Goal: Check status: Check status

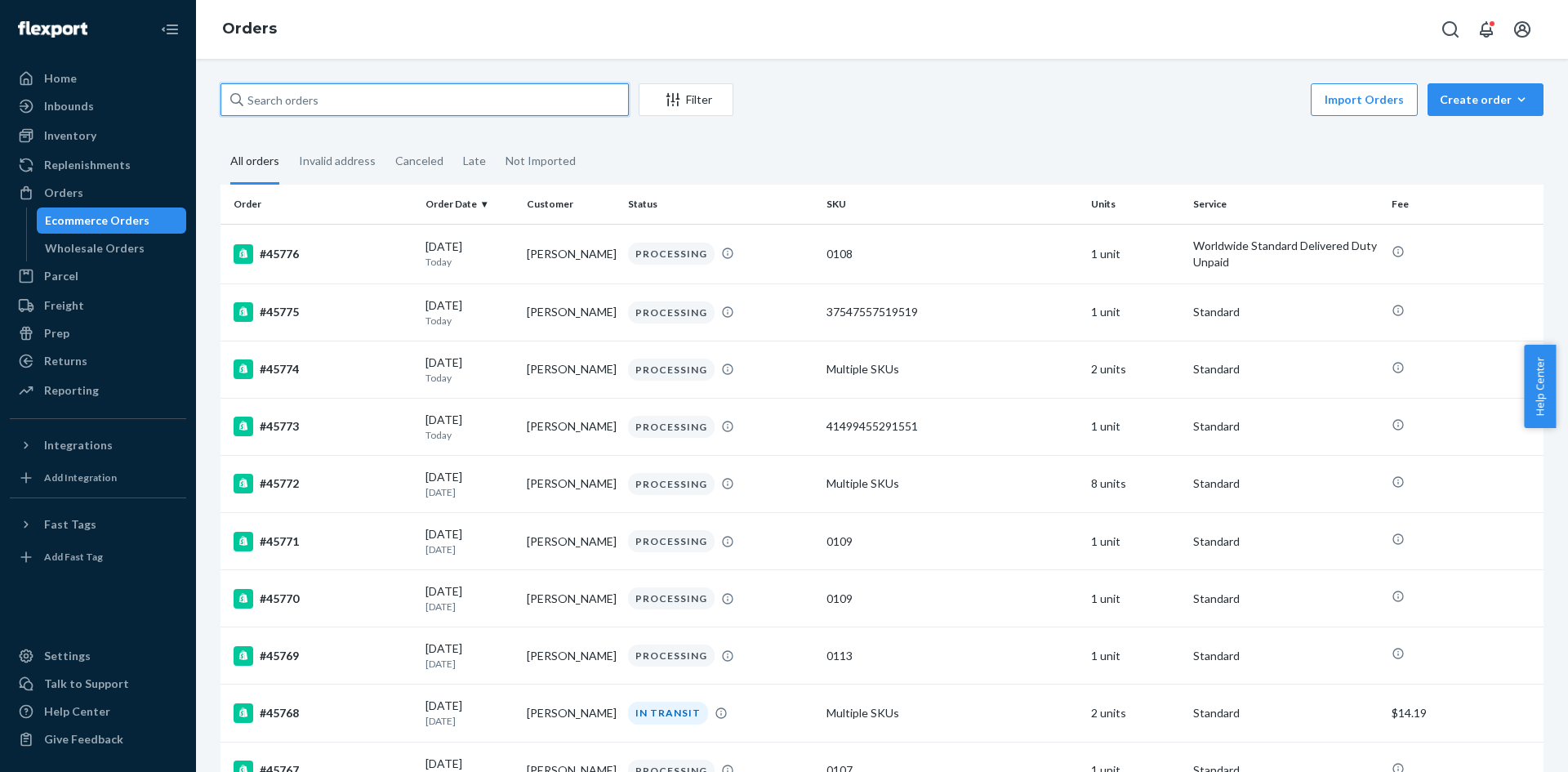
click at [512, 96] on input "text" at bounding box center [425, 99] width 409 height 33
paste input "45601"
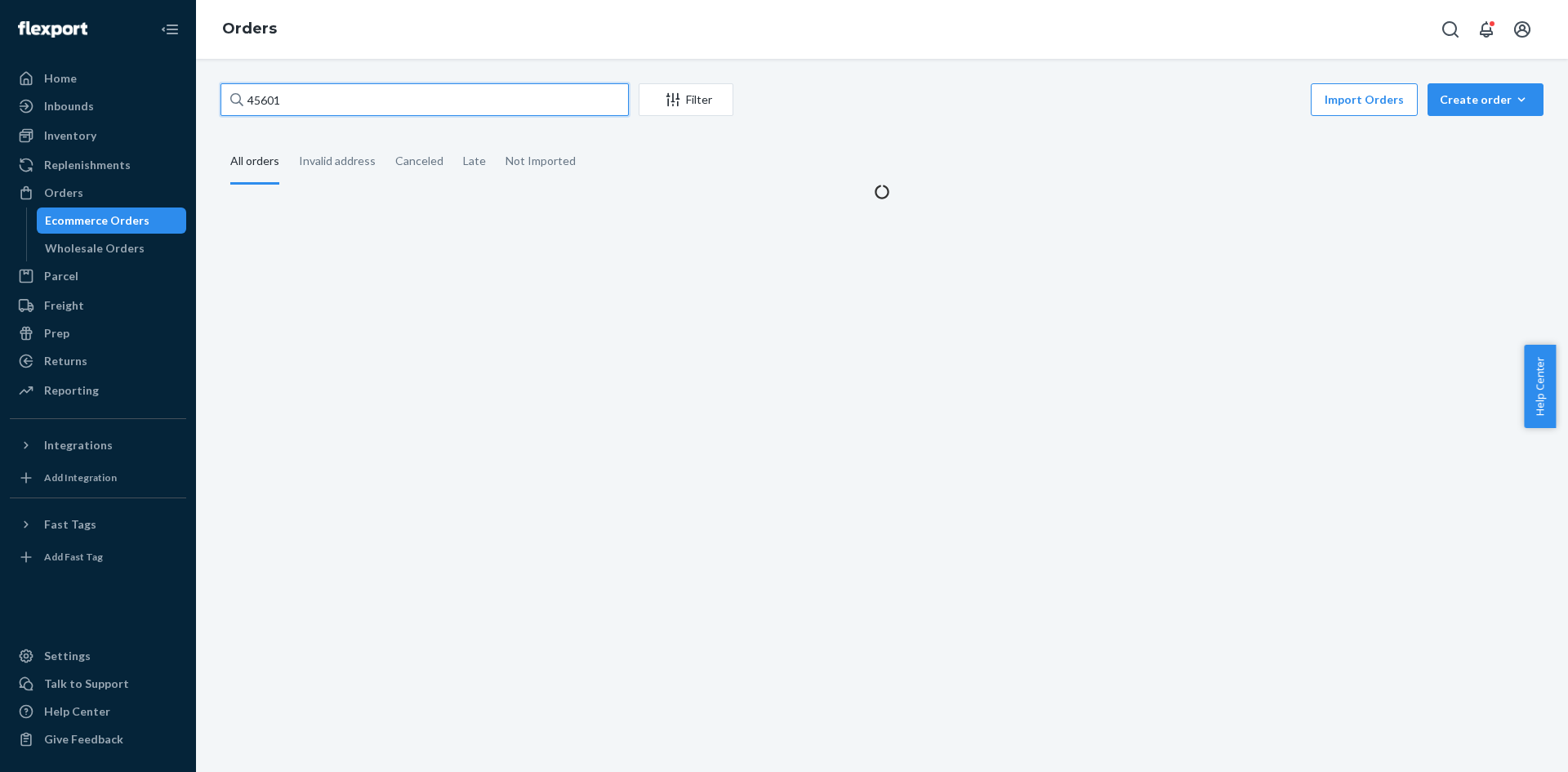
type input "45601"
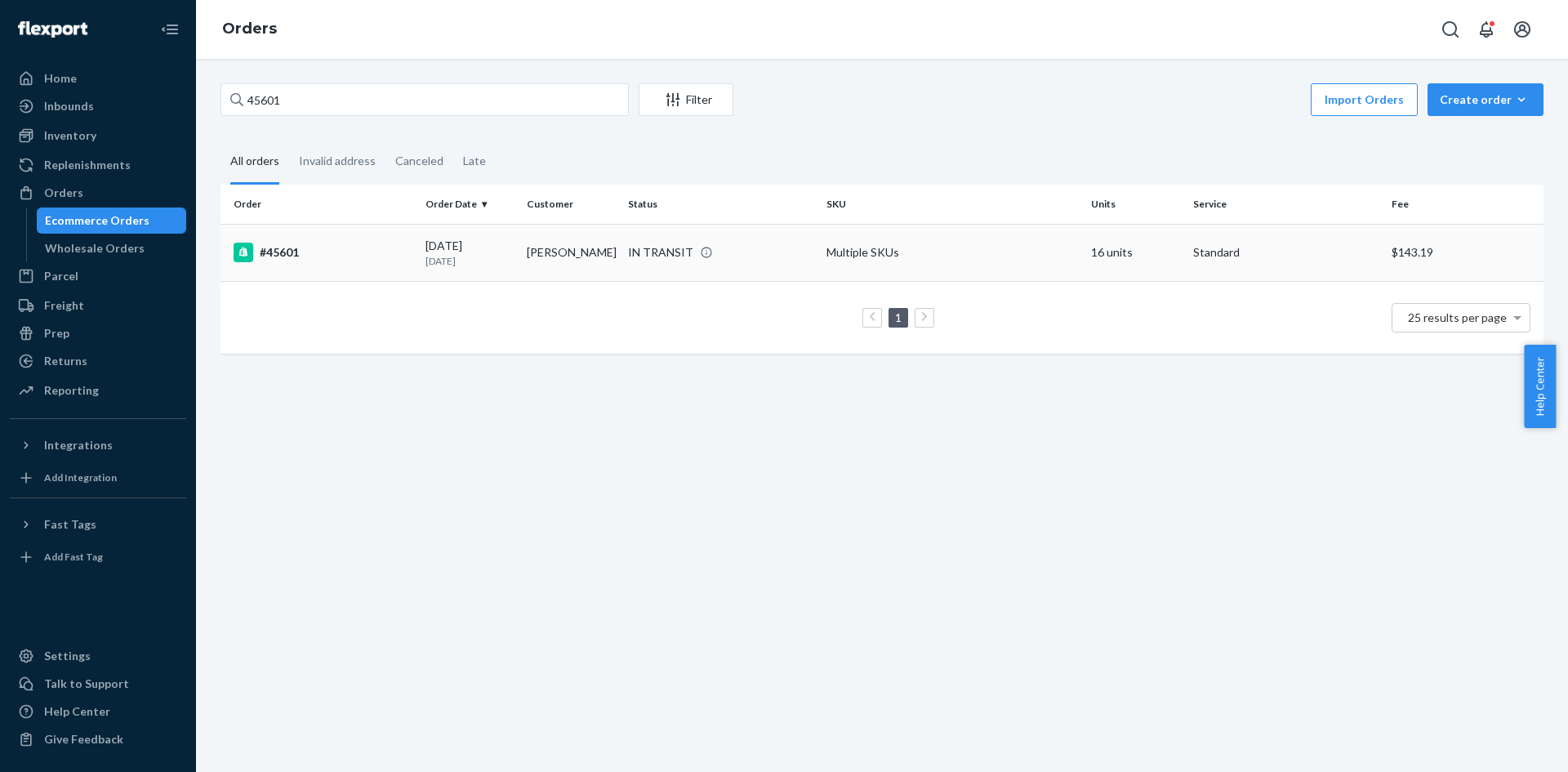
click at [333, 249] on div "#45601" at bounding box center [323, 252] width 179 height 20
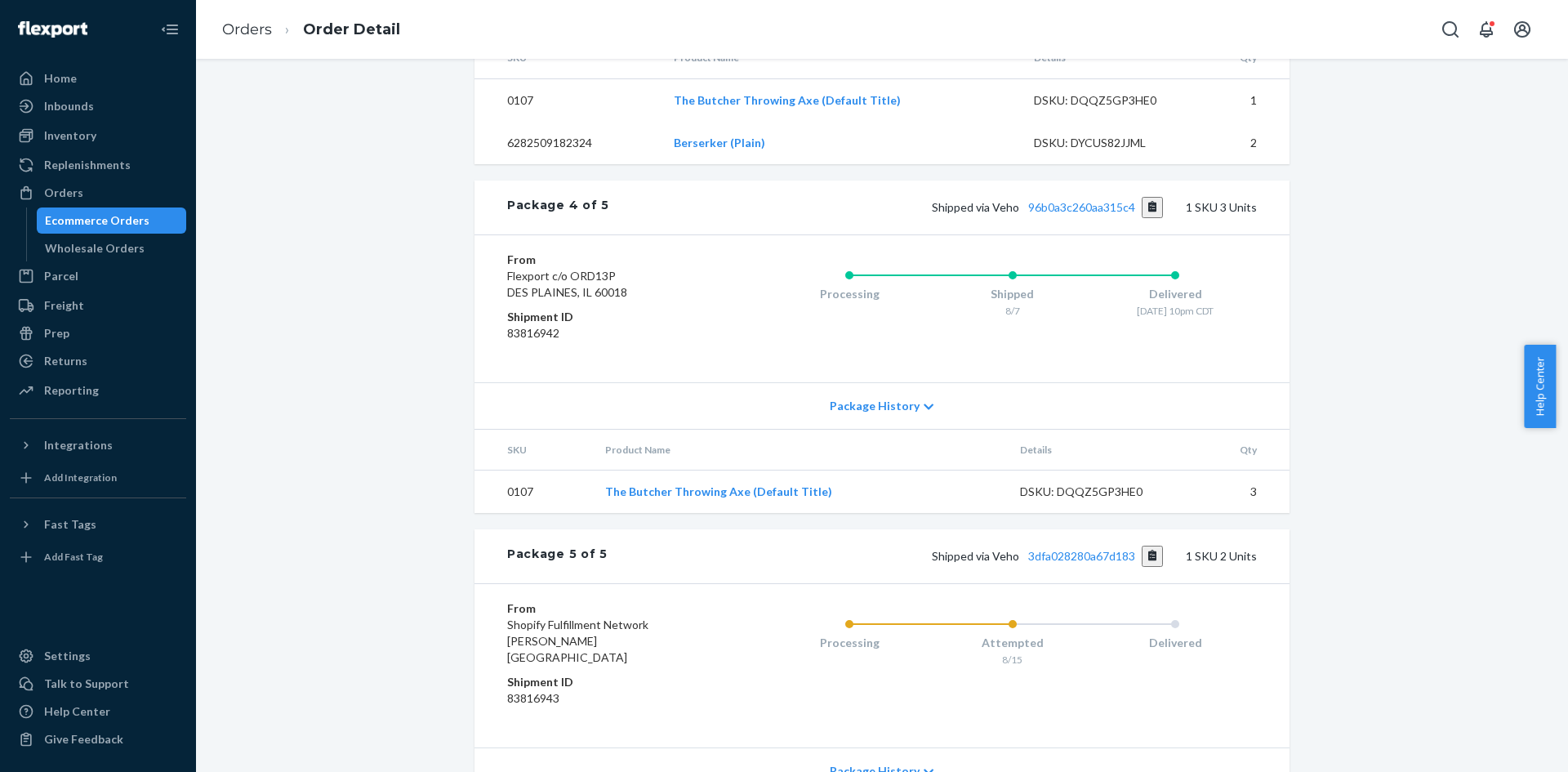
scroll to position [1685, 0]
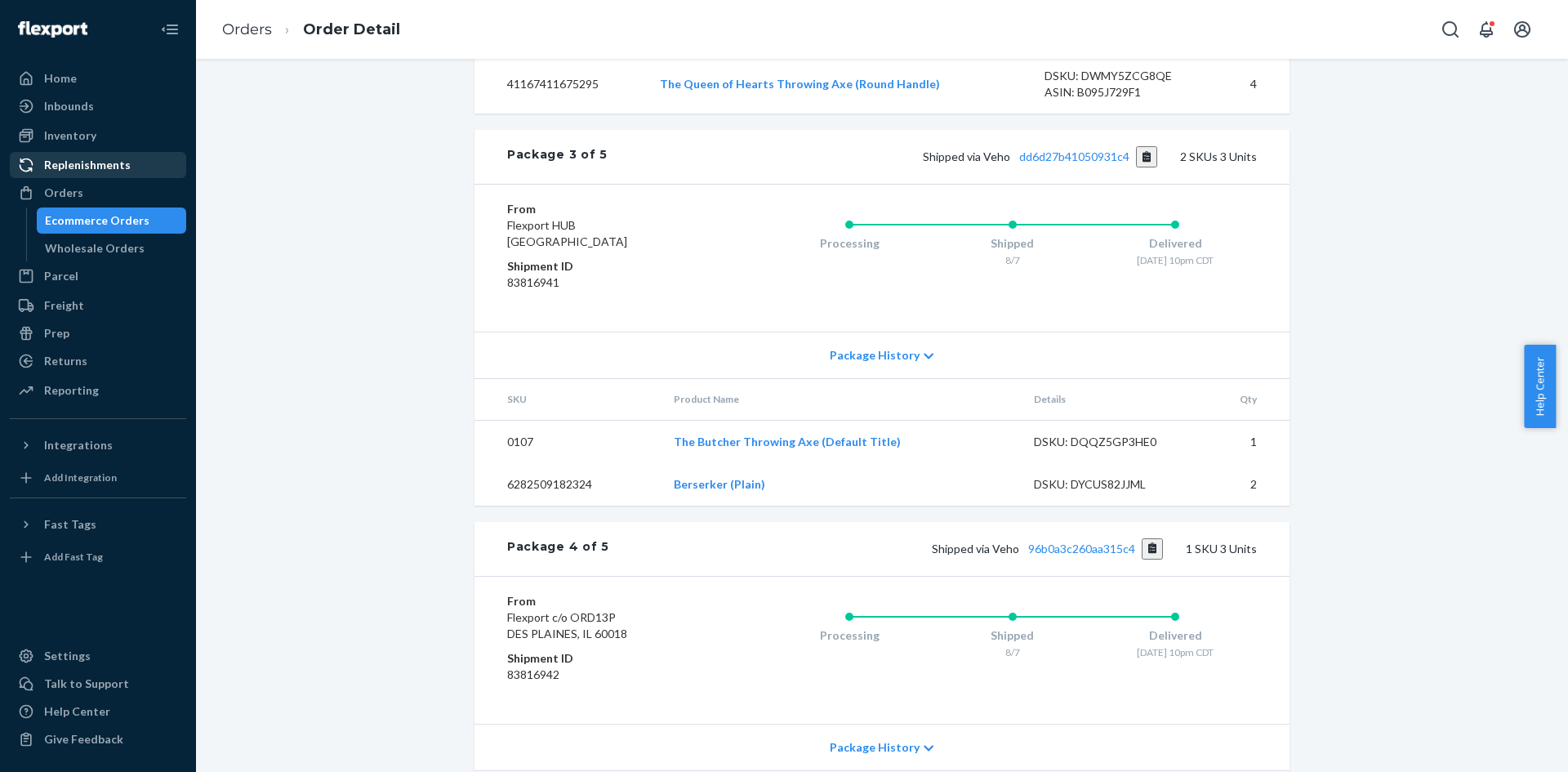
click at [85, 179] on ul "Home Inbounds Shipping Plans Problems Inventory Products Replenishments Orders …" at bounding box center [97, 235] width 176 height 340
click at [80, 194] on div "Orders" at bounding box center [63, 192] width 39 height 16
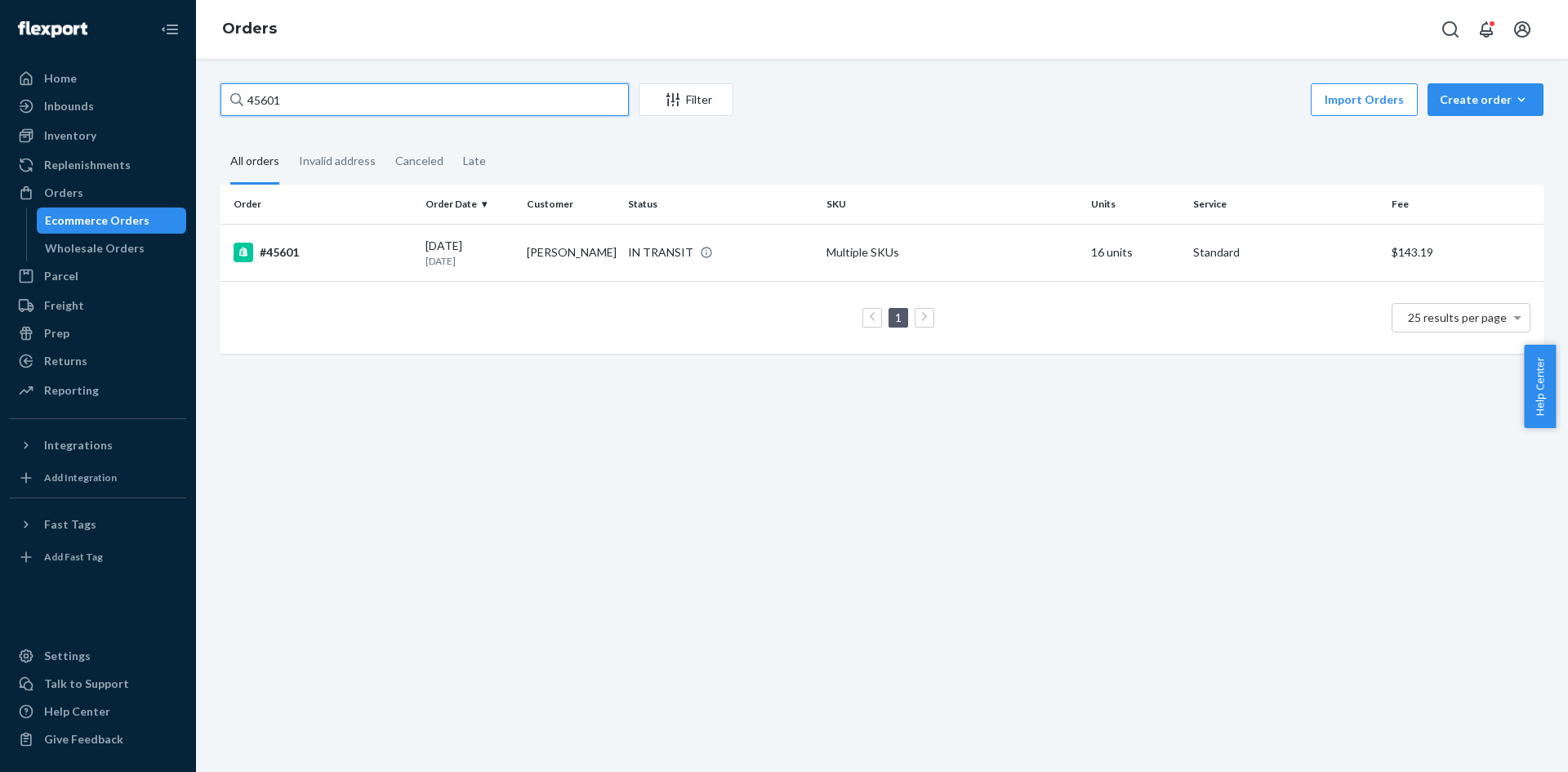
click at [338, 90] on input "45601" at bounding box center [425, 99] width 409 height 33
click at [339, 90] on input "45601" at bounding box center [425, 99] width 409 height 33
paste input "4693"
type input "44693"
click at [314, 250] on div "#44693" at bounding box center [323, 252] width 179 height 20
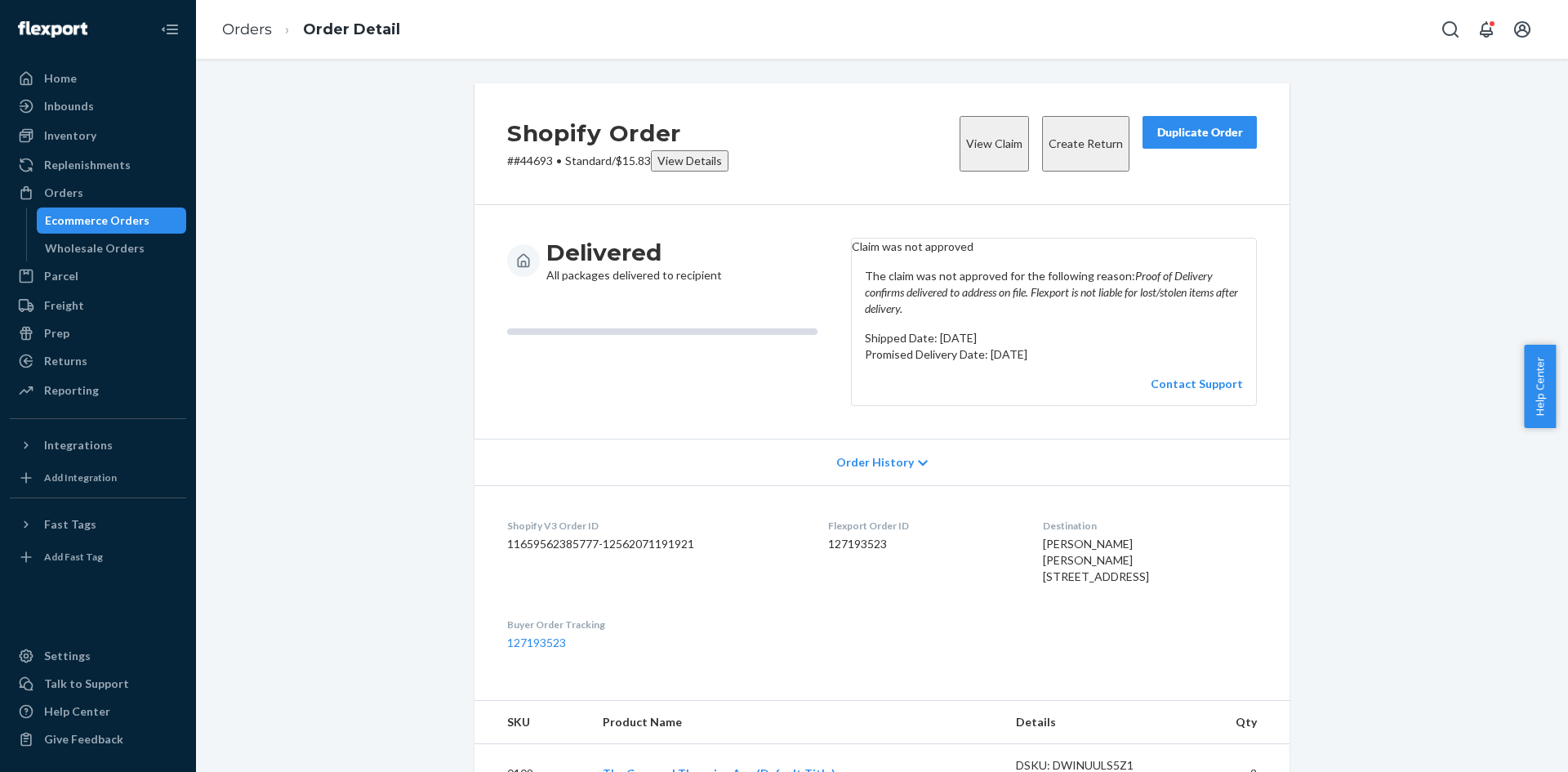
click at [230, 11] on ol "Orders Order Detail" at bounding box center [311, 29] width 204 height 48
click at [236, 20] on li "Orders" at bounding box center [247, 30] width 50 height 21
click at [238, 29] on link "Orders" at bounding box center [247, 29] width 50 height 18
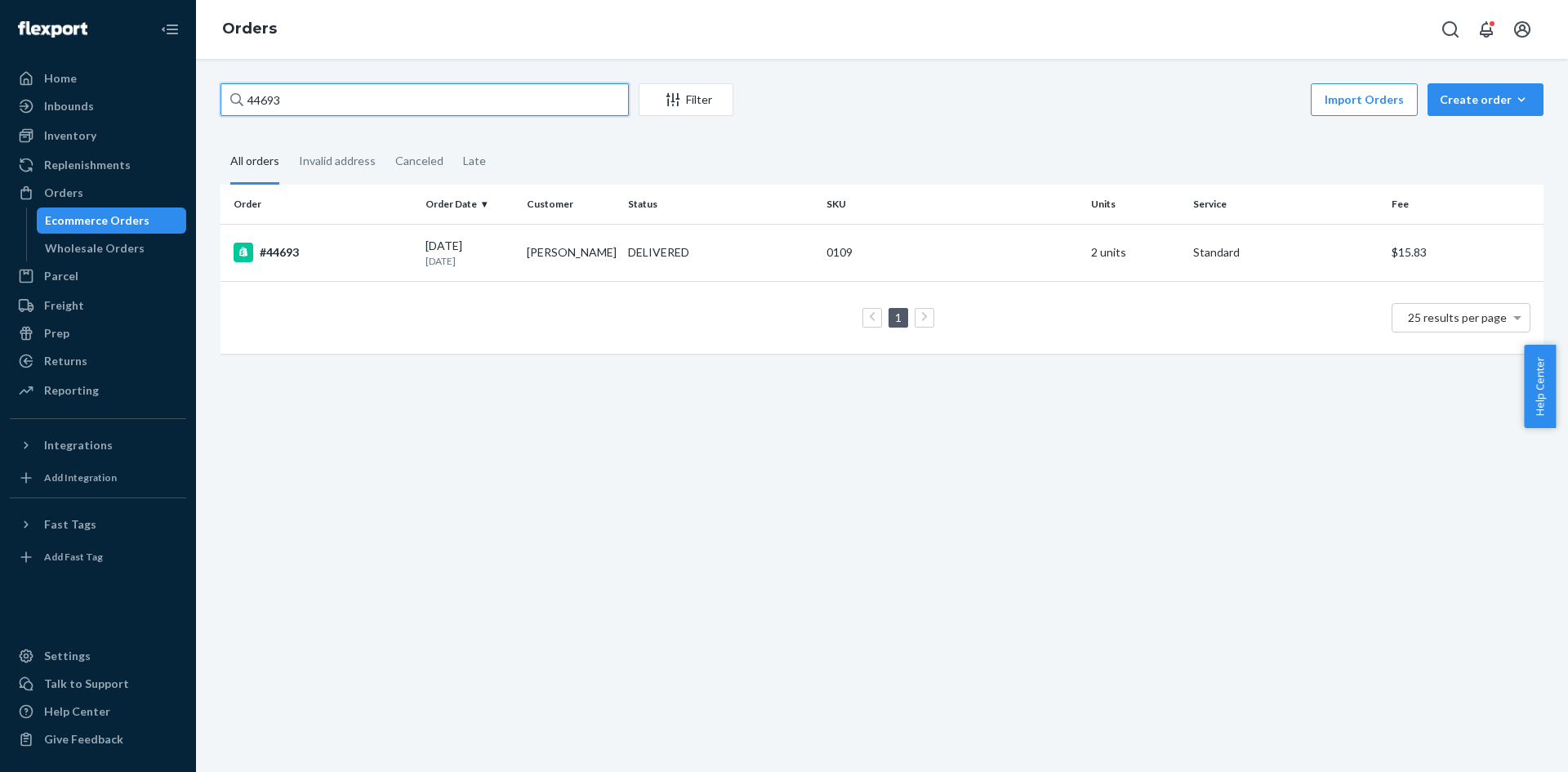
click at [304, 104] on input "44693" at bounding box center [425, 99] width 409 height 33
